Goal: Information Seeking & Learning: Find specific fact

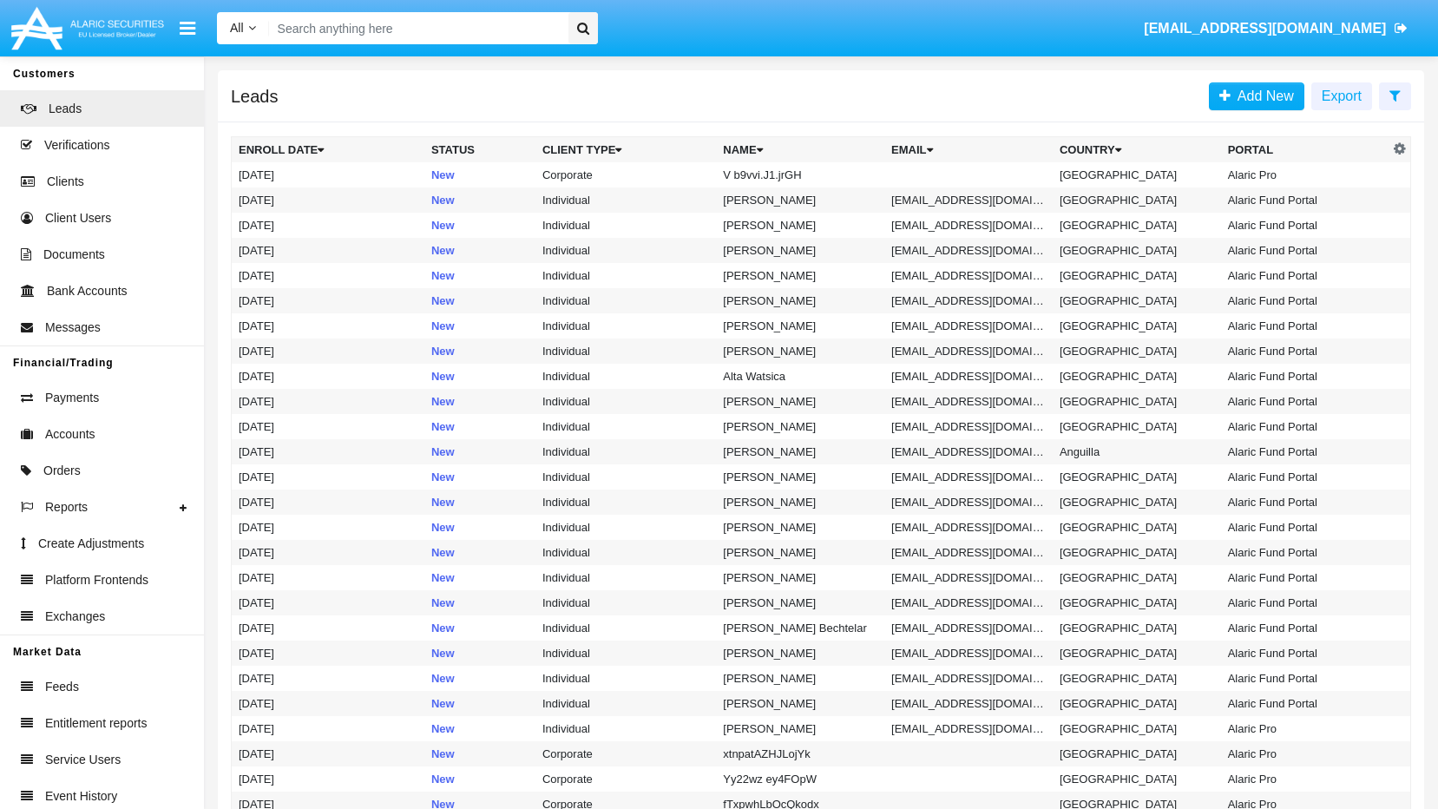
click at [415, 23] on input "Search" at bounding box center [415, 28] width 293 height 32
paste input "NIVEAcare1!"
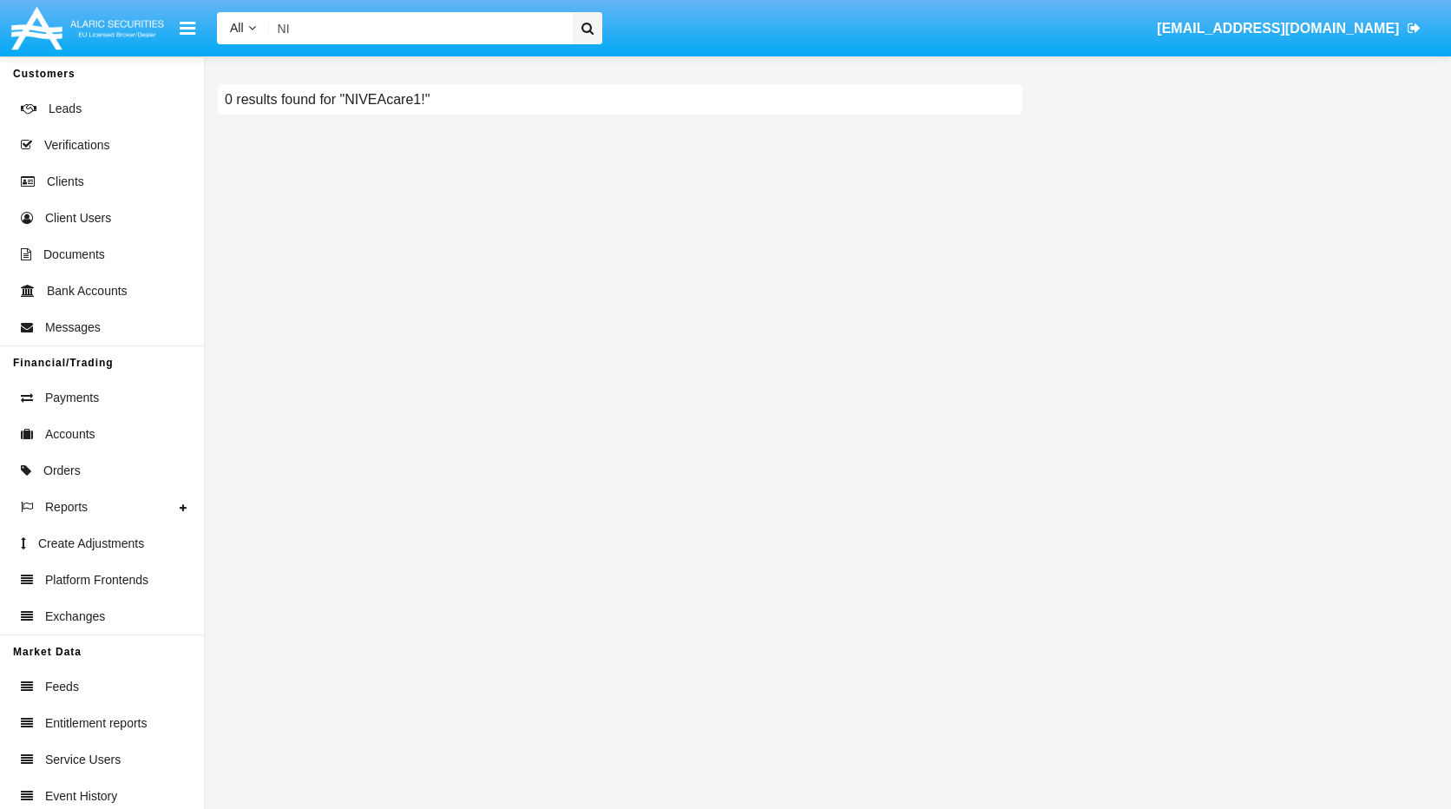
type input "N"
paste input "4:53 PM [EMAIL_ADDRESS][DOMAIN_NAME]"
drag, startPoint x: 349, startPoint y: 30, endPoint x: 233, endPoint y: 36, distance: 116.4
click at [233, 36] on div "All All Name Email Account 4:53 PM [EMAIL_ADDRESS][DOMAIN_NAME]" at bounding box center [409, 28] width 385 height 32
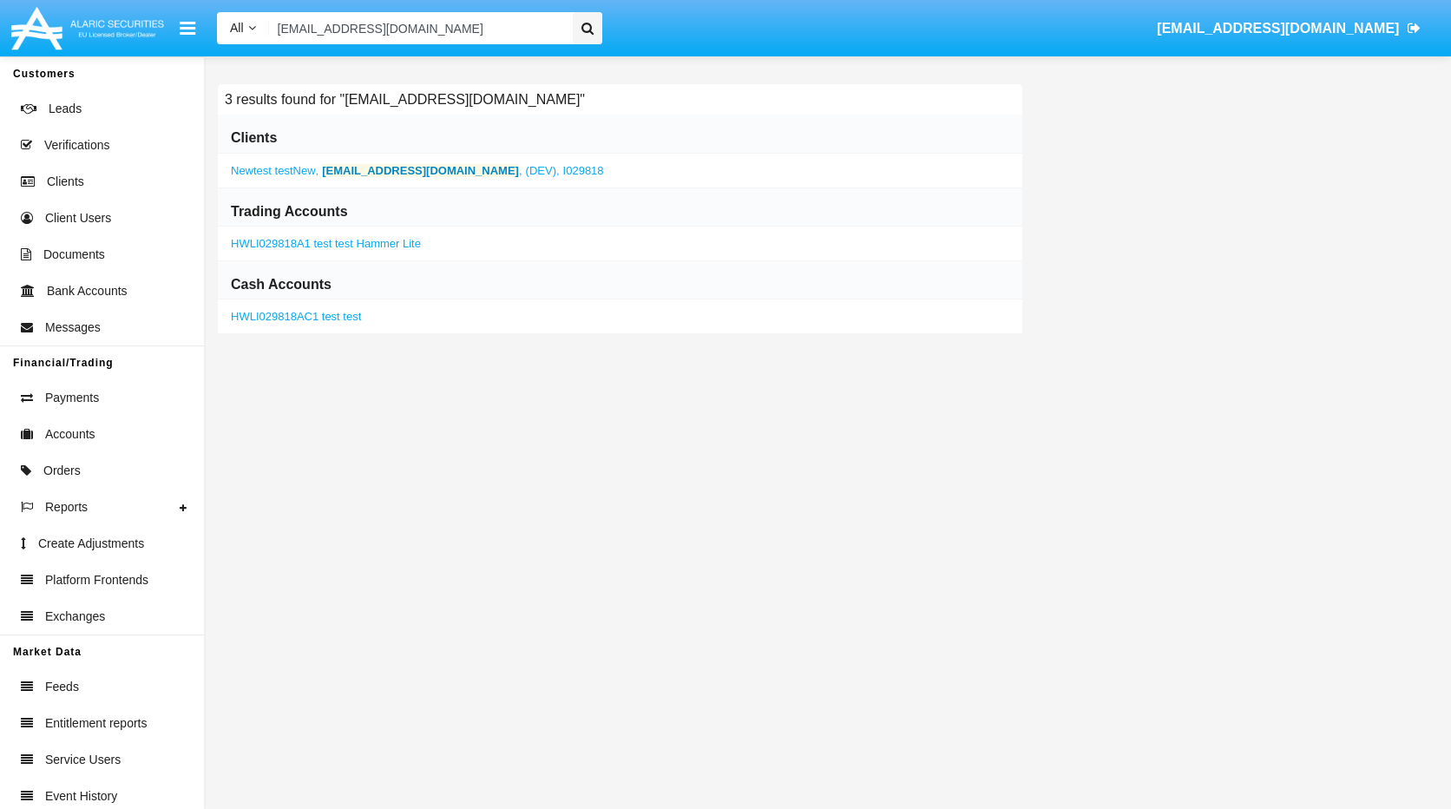
click at [358, 168] on b "[EMAIL_ADDRESS][DOMAIN_NAME]" at bounding box center [420, 170] width 197 height 13
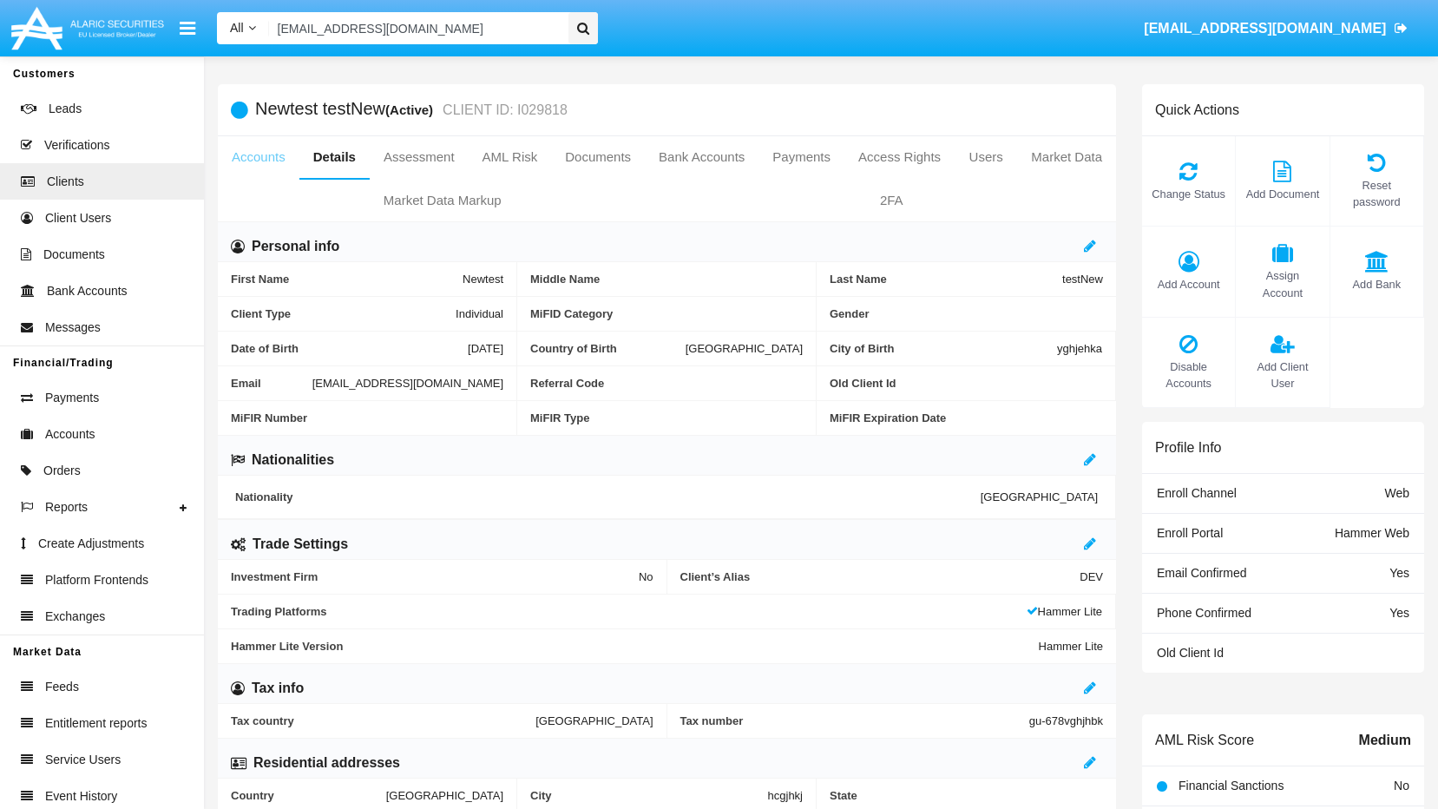
click at [276, 161] on link "Accounts" at bounding box center [259, 157] width 82 height 42
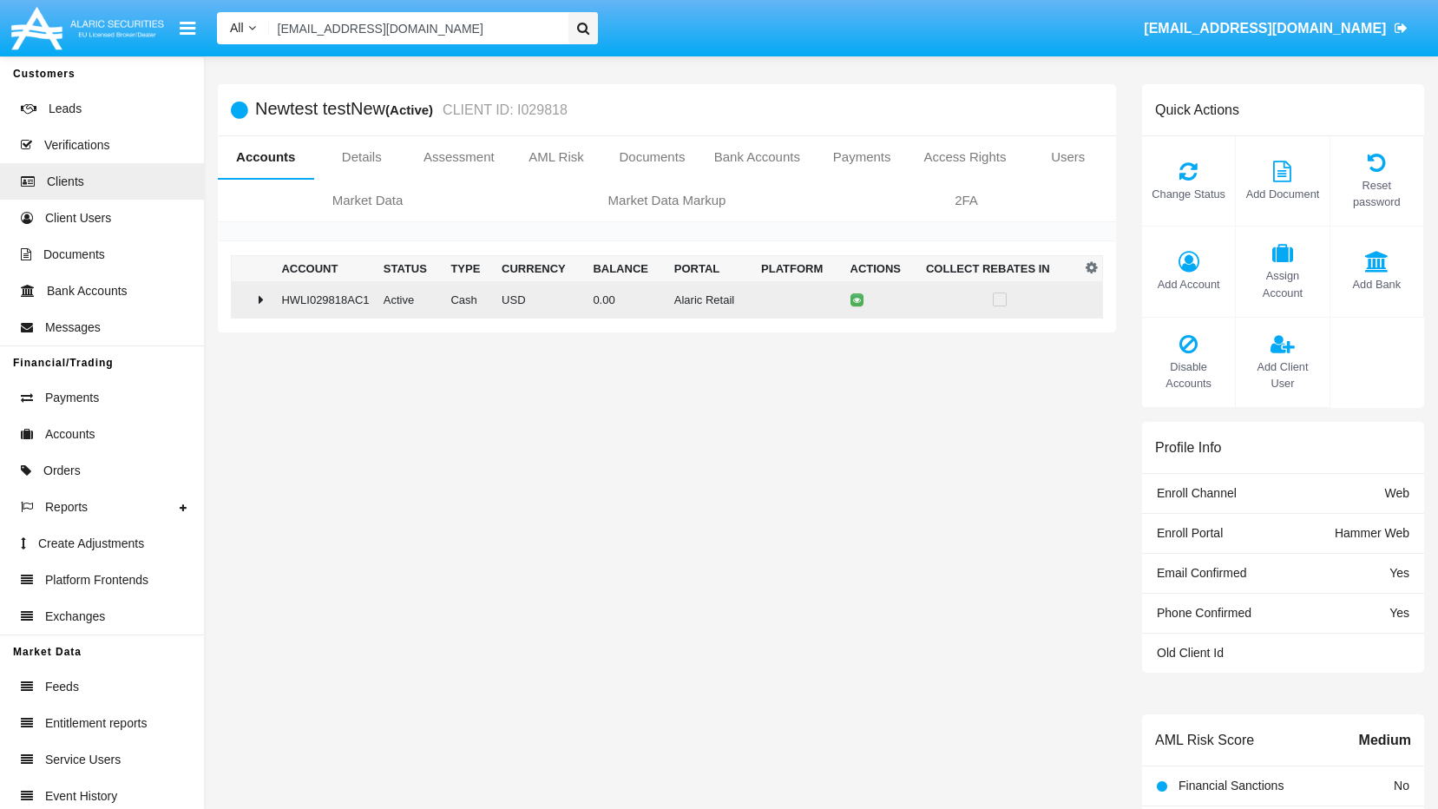
click at [261, 297] on icon at bounding box center [261, 299] width 5 height 14
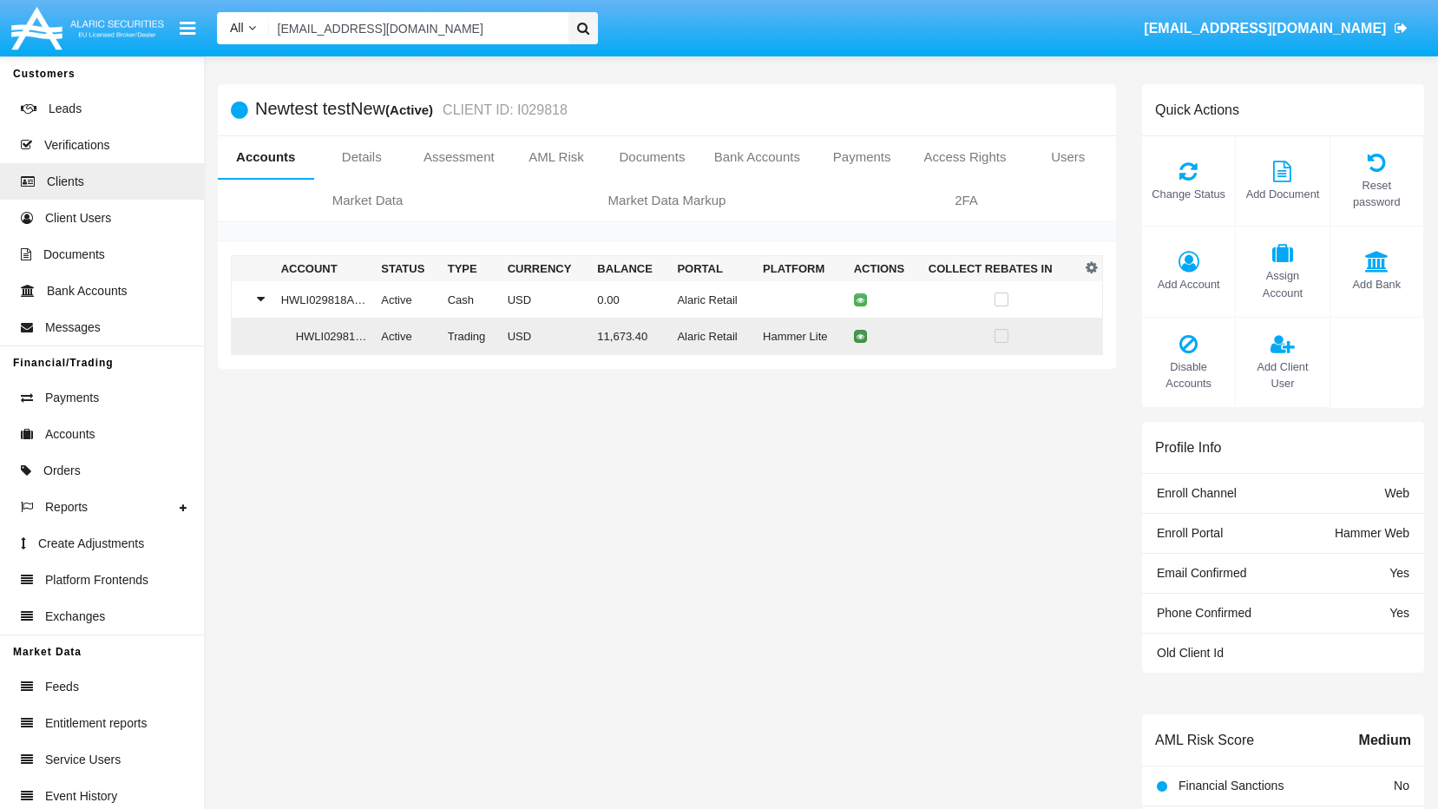
click at [857, 337] on icon at bounding box center [860, 336] width 8 height 8
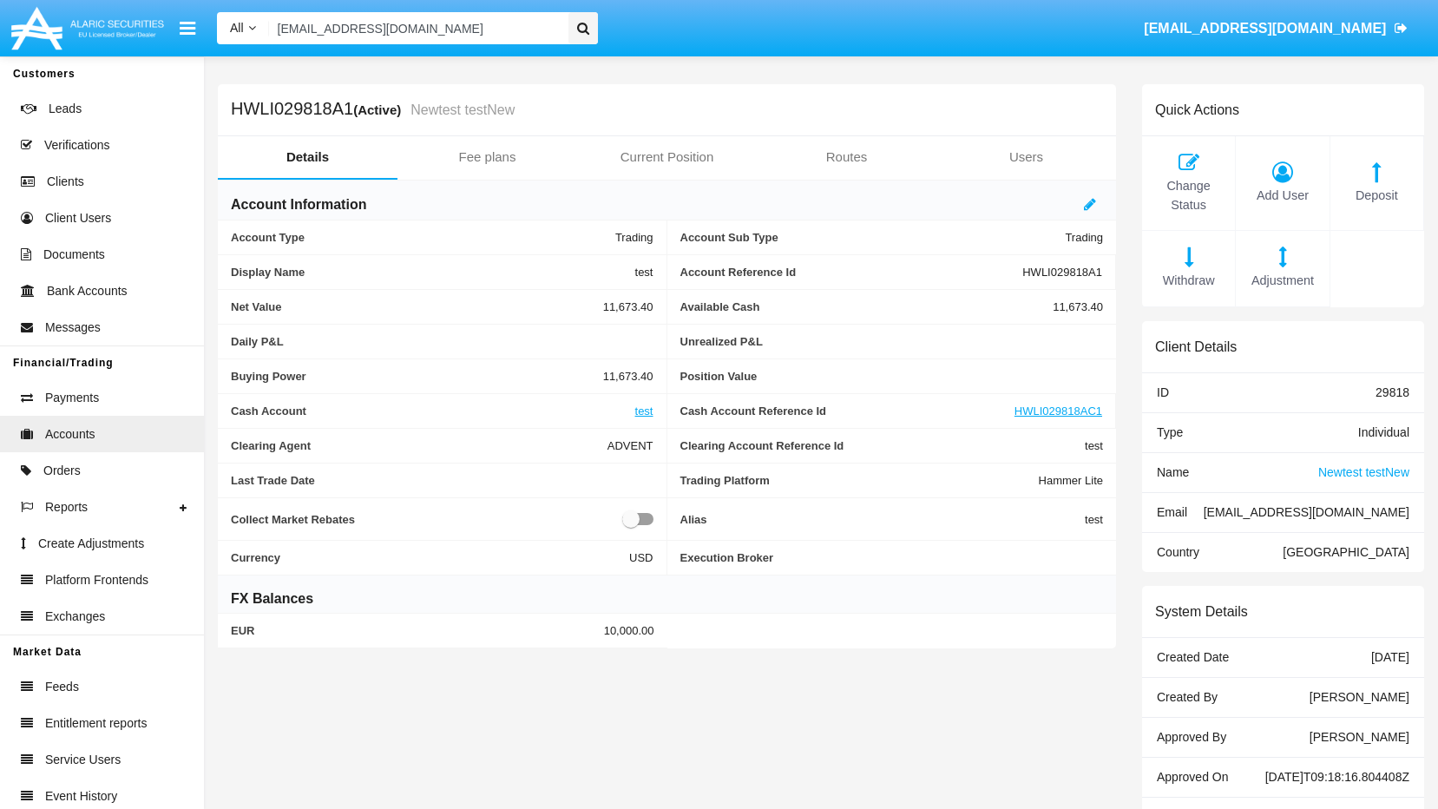
click at [329, 109] on h5 "HWLI029818A1 (Active) Newtest testNew" at bounding box center [373, 110] width 284 height 20
copy h5 "HWLI029818A1"
drag, startPoint x: 378, startPoint y: 23, endPoint x: 245, endPoint y: 30, distance: 133.8
click at [246, 30] on div "All All Name Email Account [EMAIL_ADDRESS][DOMAIN_NAME]" at bounding box center [407, 28] width 381 height 32
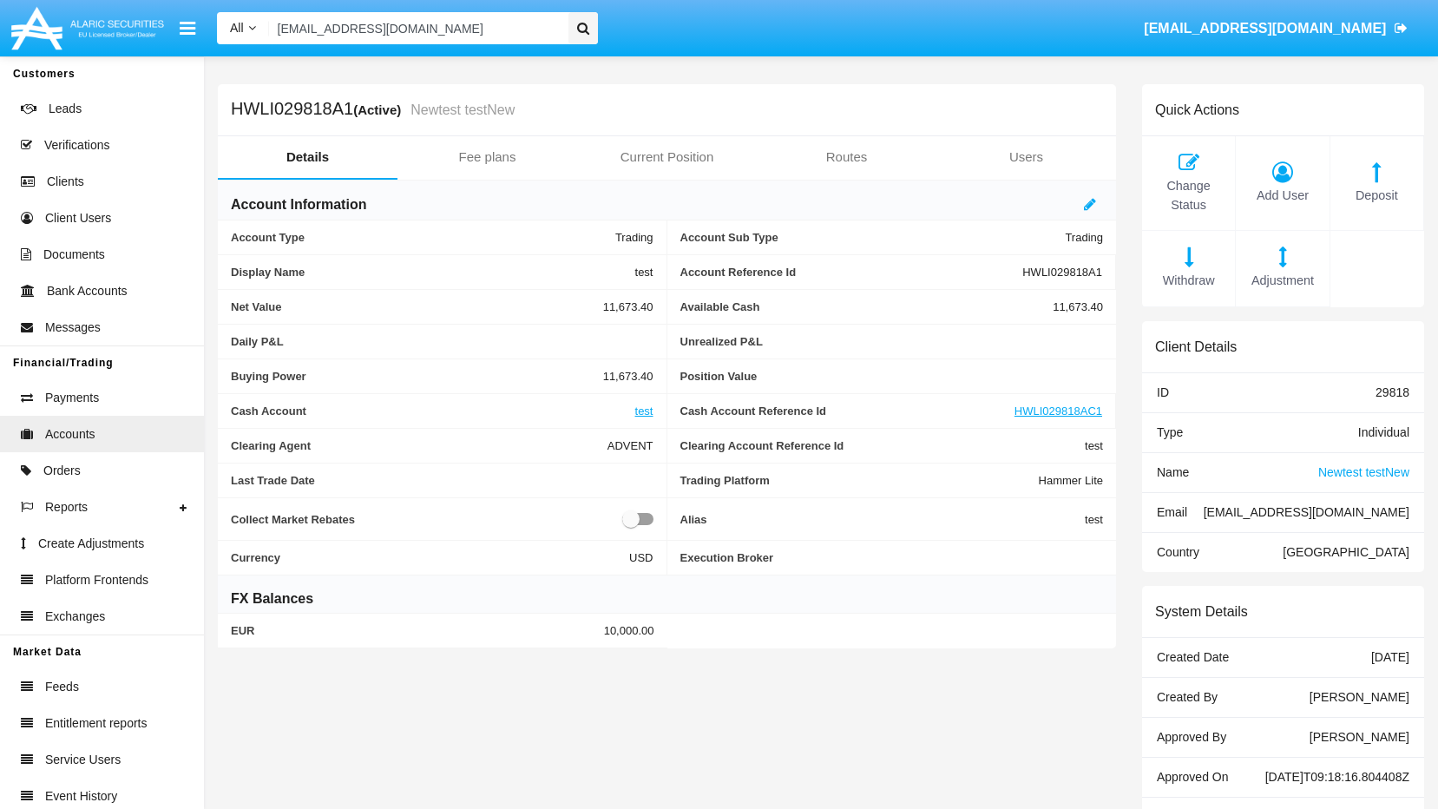
paste input "[EMAIL_ADDRESS]"
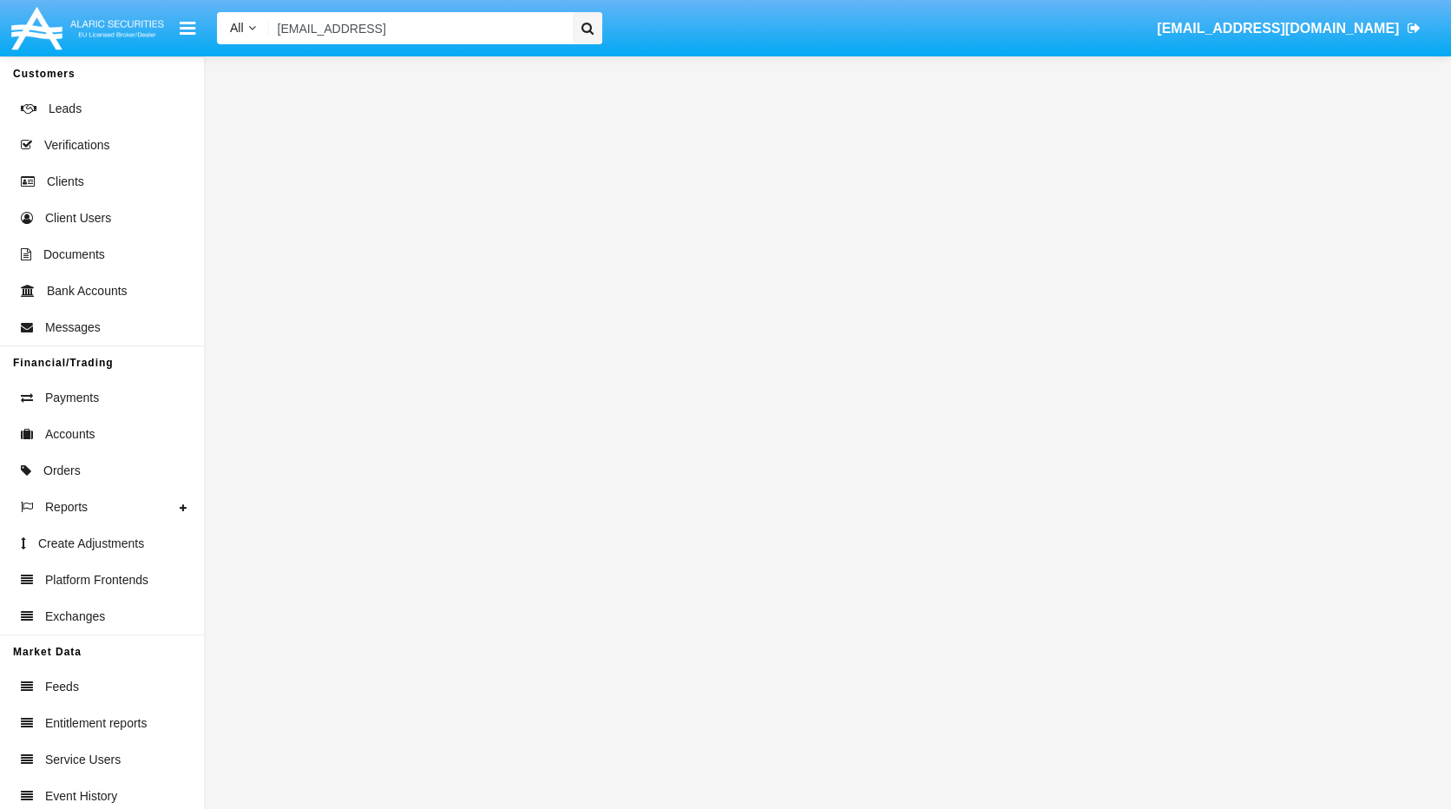
type input "[EMAIL_ADDRESS]"
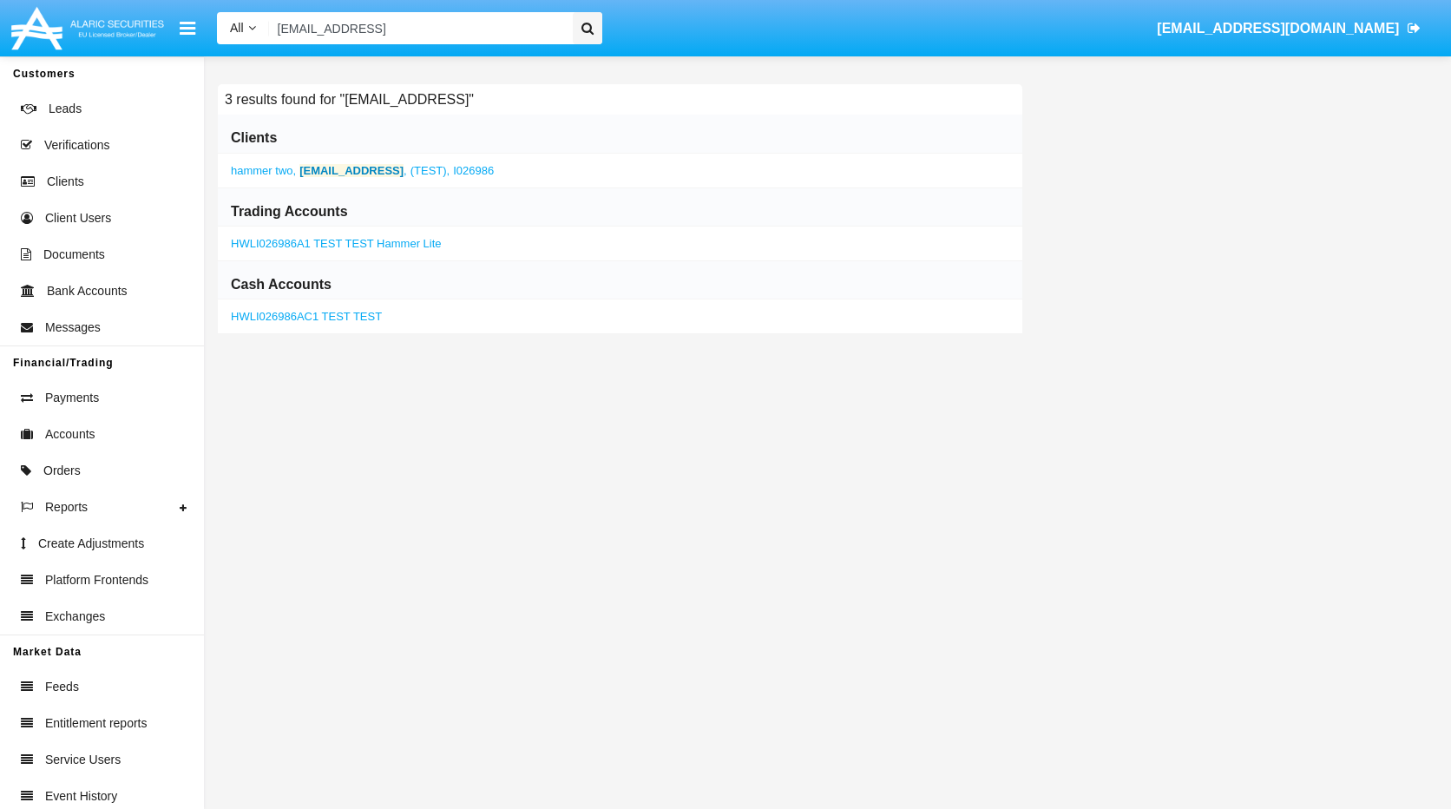
click at [355, 168] on b "[EMAIL_ADDRESS]" at bounding box center [351, 170] width 104 height 13
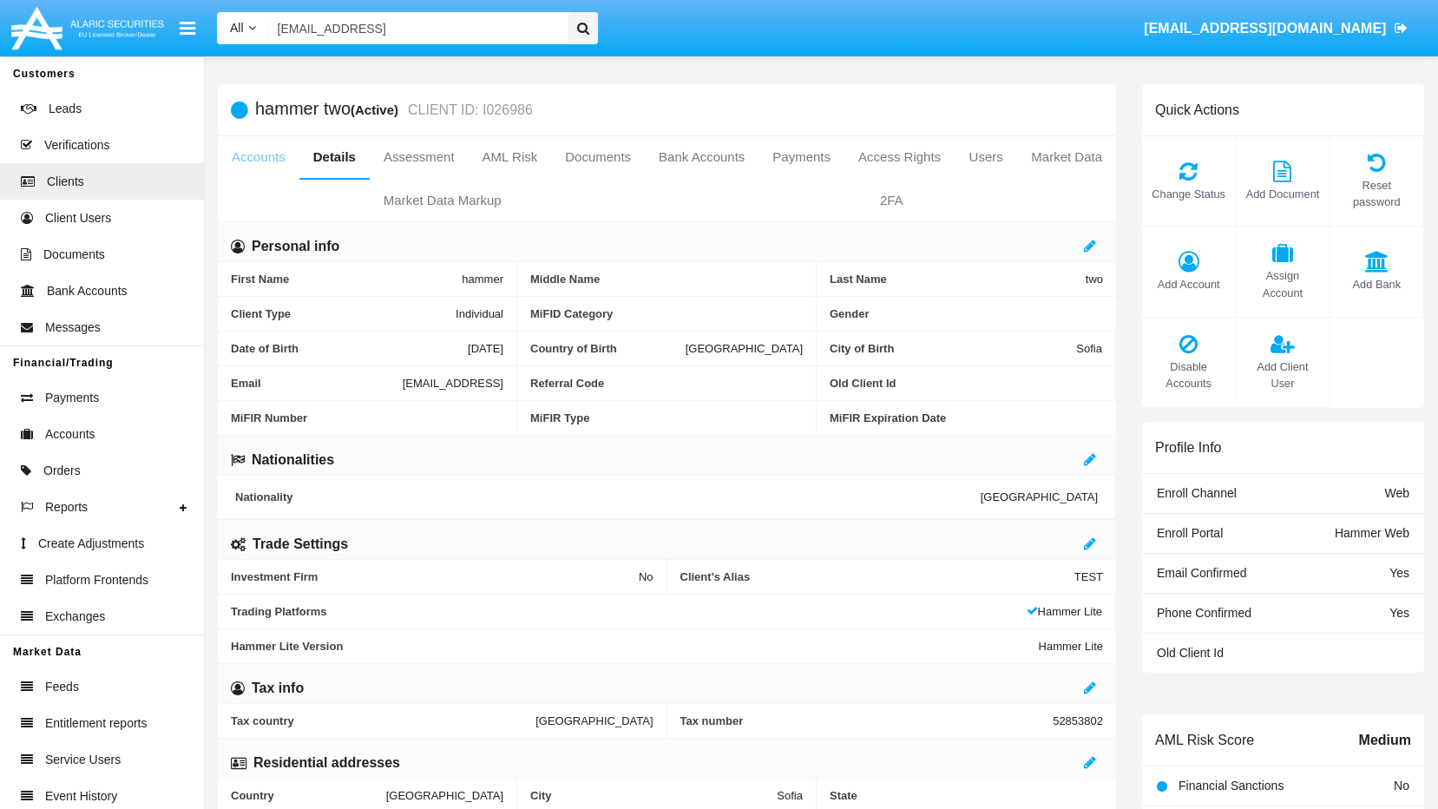
click at [259, 150] on link "Accounts" at bounding box center [259, 157] width 82 height 42
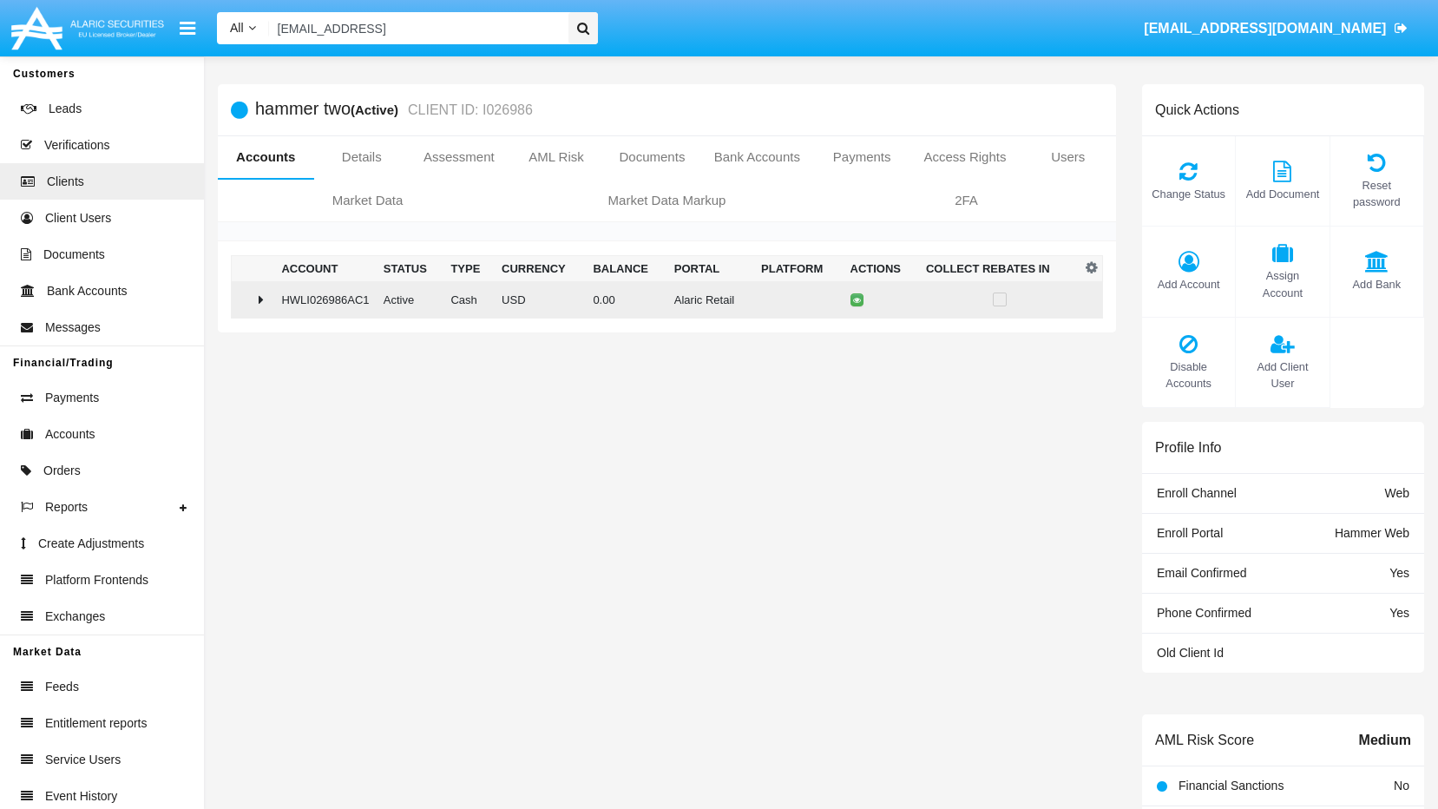
click at [257, 301] on div at bounding box center [253, 299] width 29 height 14
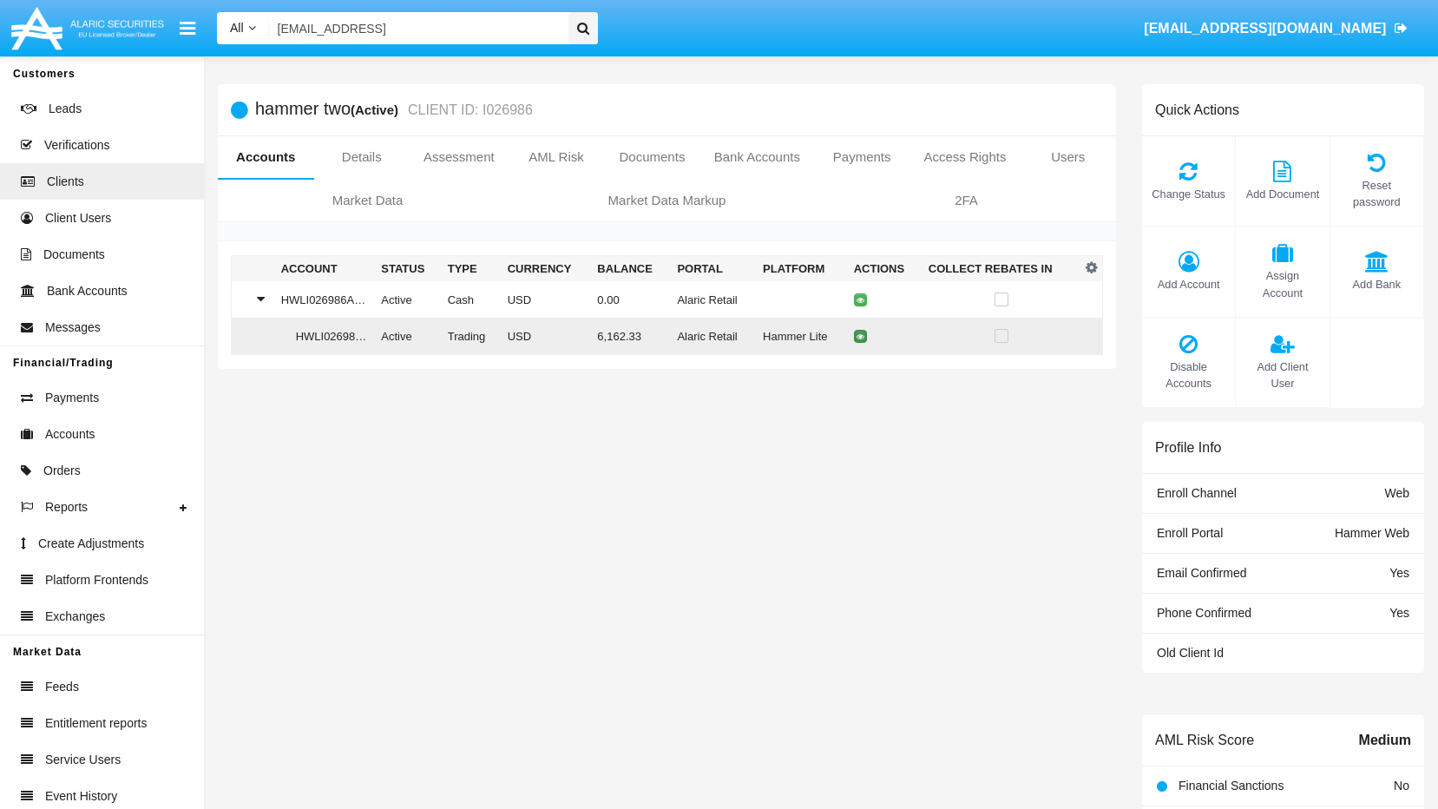
click at [857, 336] on icon at bounding box center [860, 336] width 8 height 8
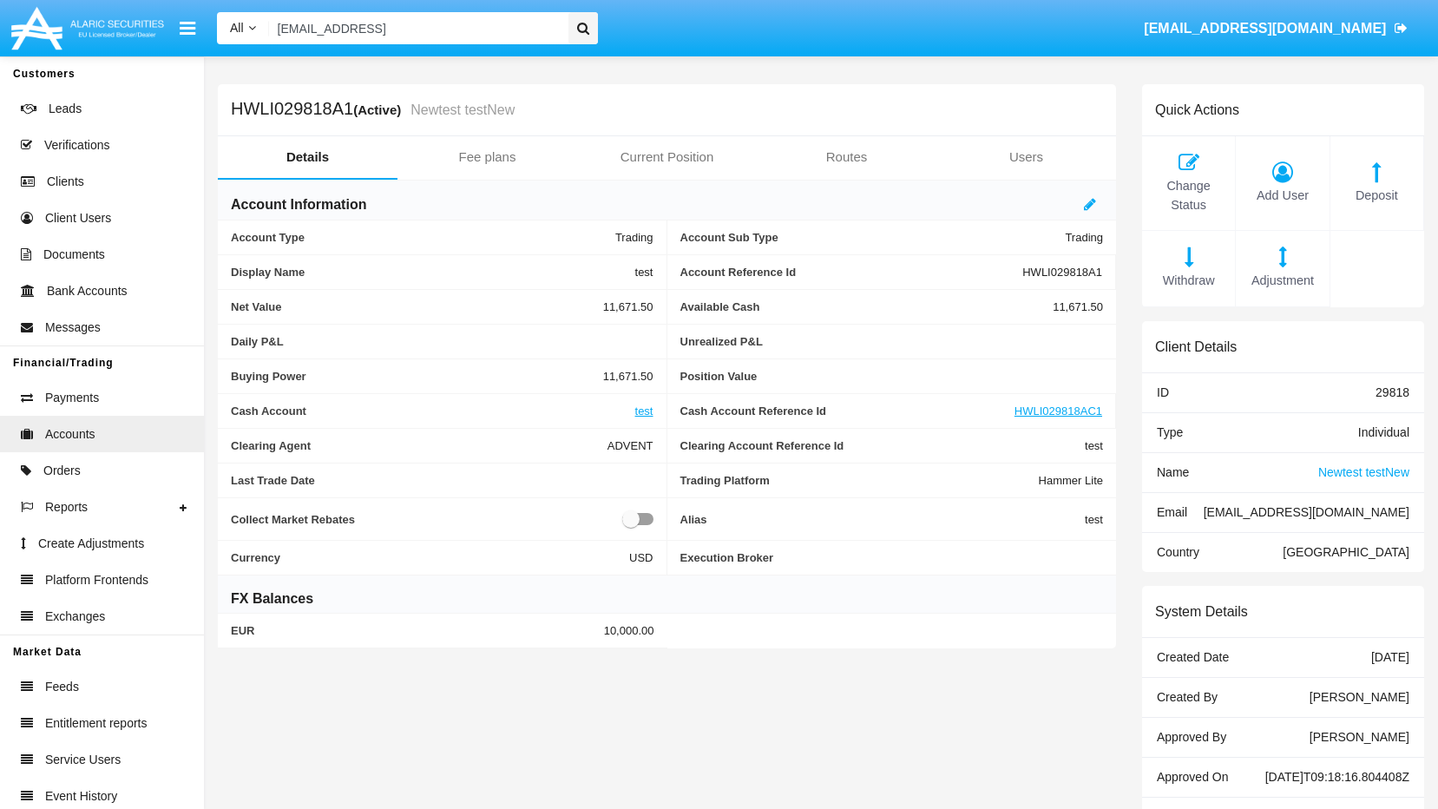
click at [312, 108] on h5 "HWLI029818A1 (Active) Newtest testNew" at bounding box center [373, 110] width 284 height 20
click at [304, 108] on h5 "HWLI029818A1 (Active) Newtest testNew" at bounding box center [373, 110] width 284 height 20
drag, startPoint x: 346, startPoint y: 108, endPoint x: 220, endPoint y: 103, distance: 125.9
click at [220, 103] on div "HWLI029818A1 (Active) Newtest testNew" at bounding box center [667, 110] width 898 height 52
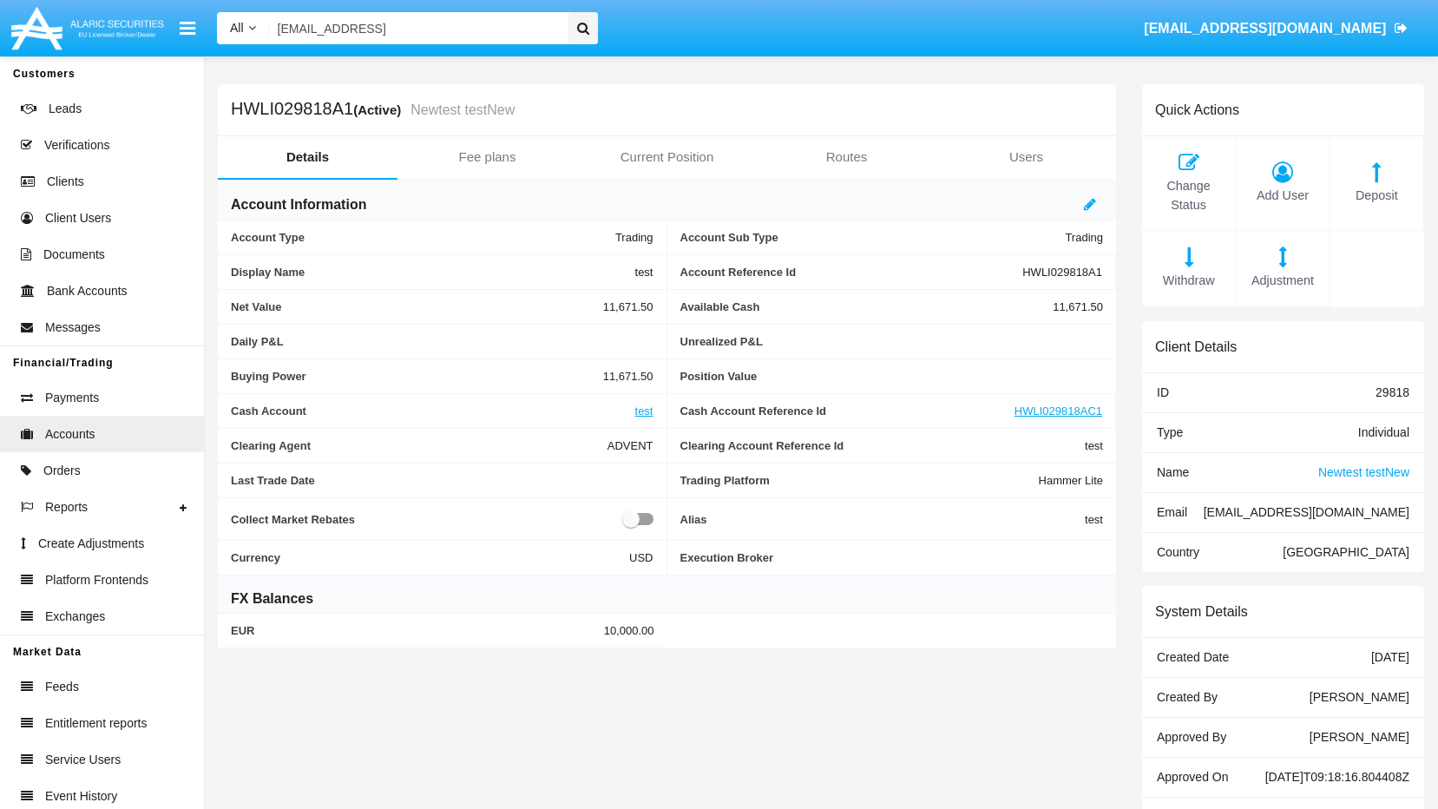
copy h5 "HWLI029818A1"
